Goal: Information Seeking & Learning: Learn about a topic

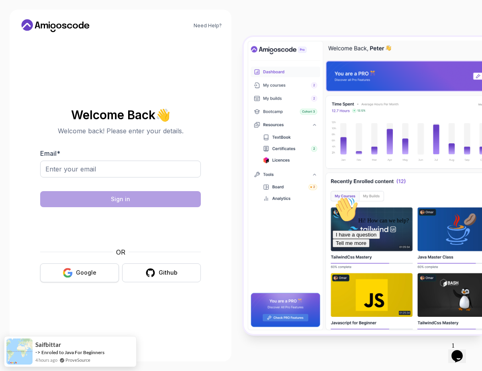
click at [70, 270] on icon "button" at bounding box center [68, 273] width 10 height 10
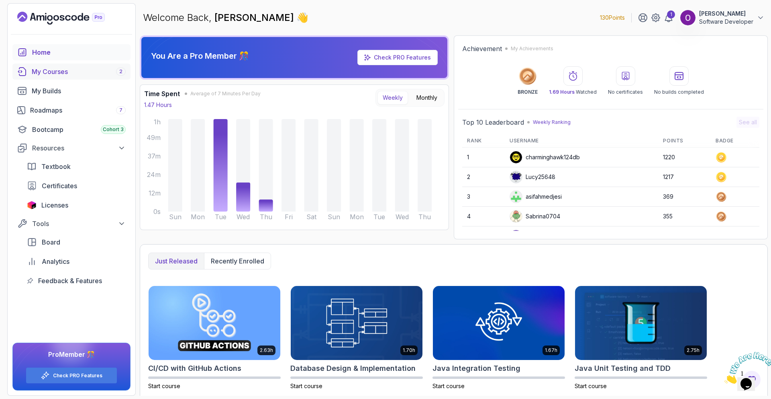
click at [54, 67] on div "My Courses 2" at bounding box center [79, 72] width 94 height 10
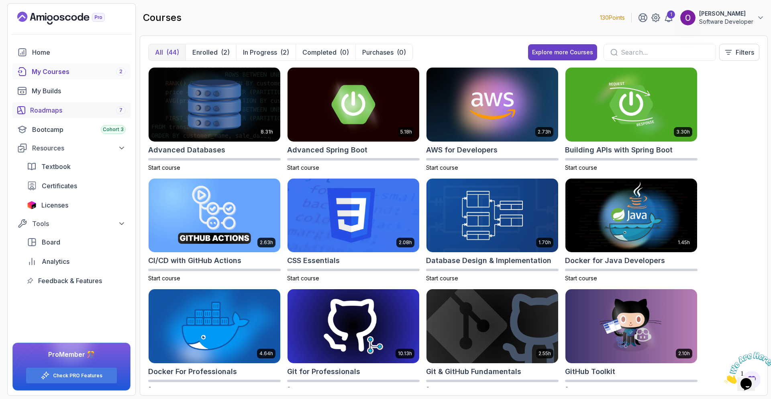
click at [50, 115] on div "Roadmaps 7" at bounding box center [78, 110] width 96 height 10
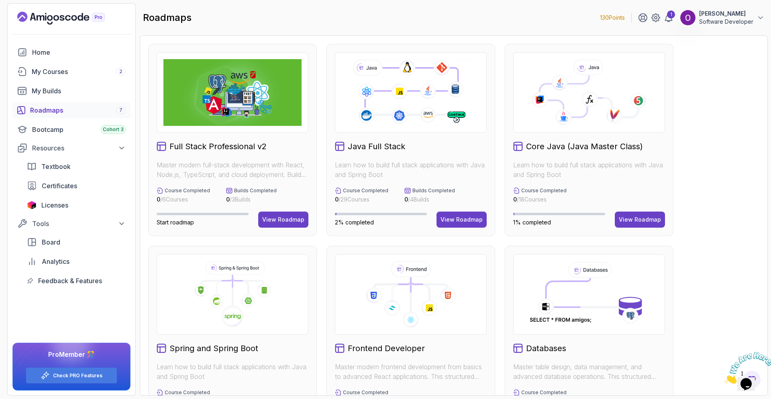
click at [422, 164] on p "Learn how to build full stack applications with Java and Spring Boot" at bounding box center [411, 169] width 152 height 19
click at [384, 150] on h2 "Java Full Stack" at bounding box center [376, 146] width 57 height 11
click at [464, 225] on button "View Roadmap" at bounding box center [462, 219] width 50 height 16
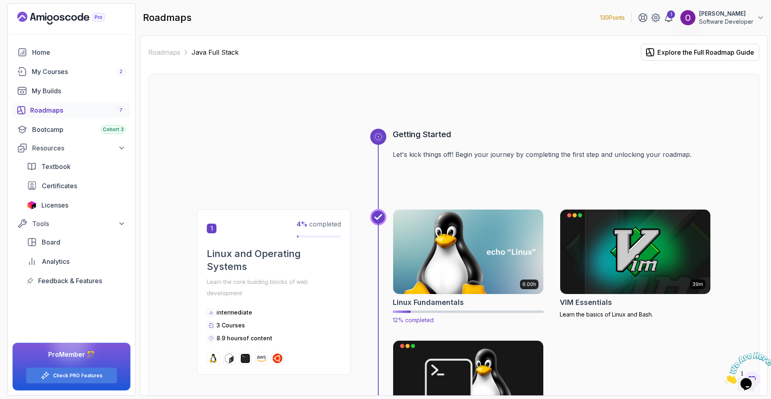
click at [482, 221] on img at bounding box center [469, 251] width 158 height 88
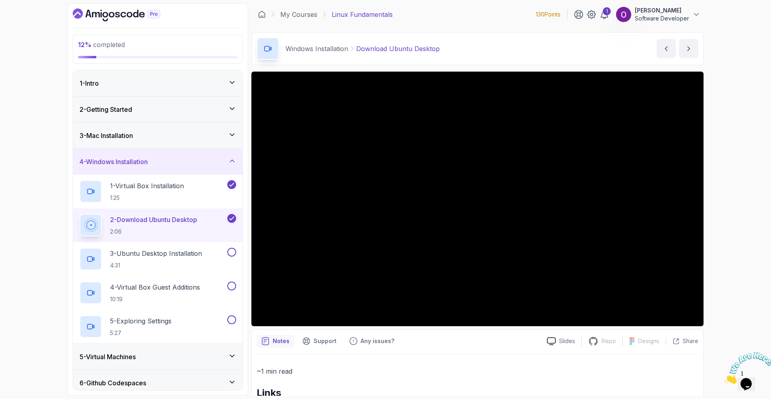
click at [150, 82] on div "1 - Intro" at bounding box center [158, 83] width 157 height 10
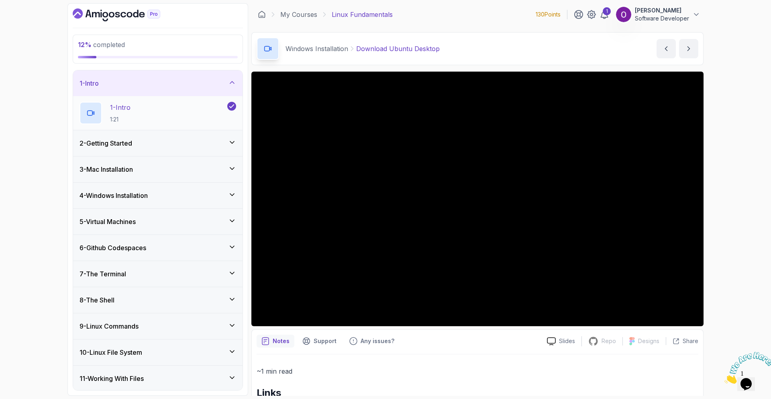
click at [131, 110] on p "1 - Intro" at bounding box center [120, 107] width 20 height 10
